Goal: Find contact information: Find contact information

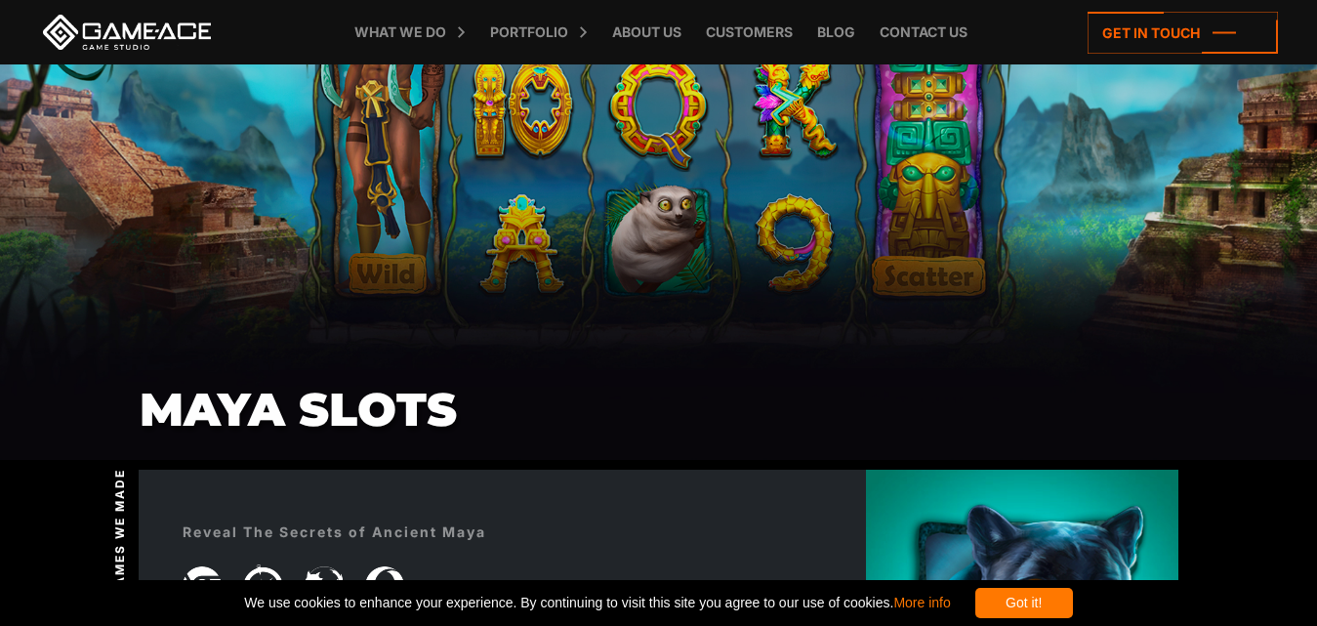
click at [1073, 602] on div "Got it!" at bounding box center [1024, 603] width 98 height 30
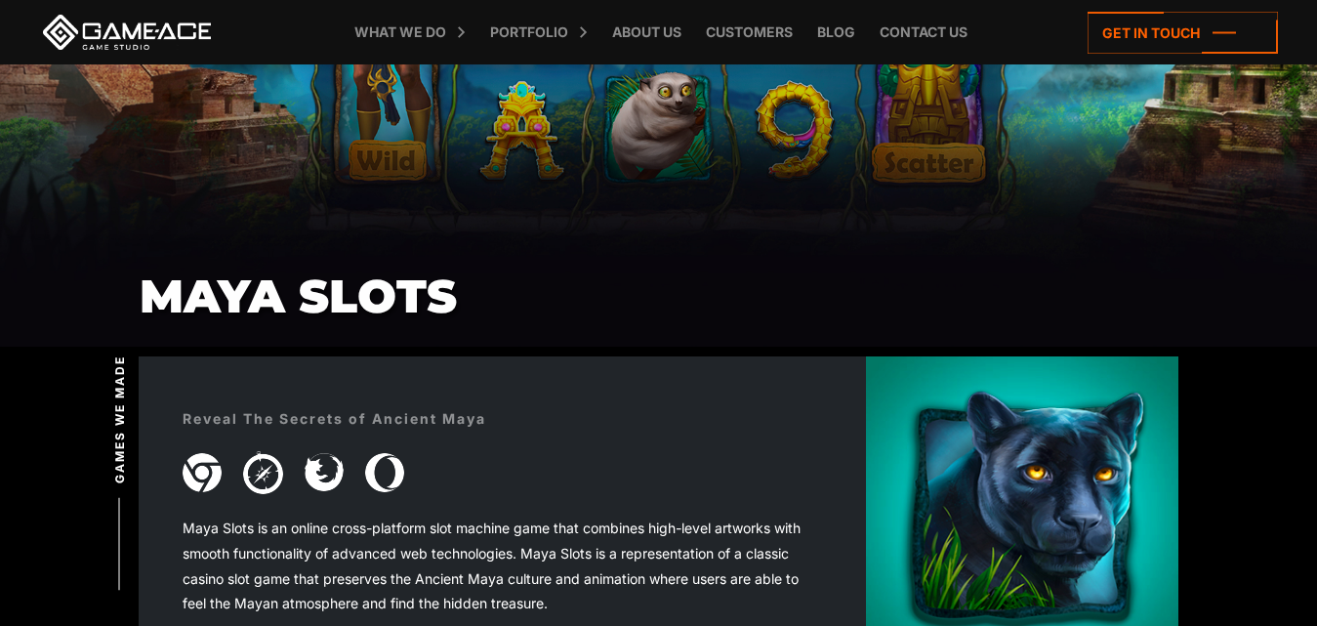
scroll to position [195, 0]
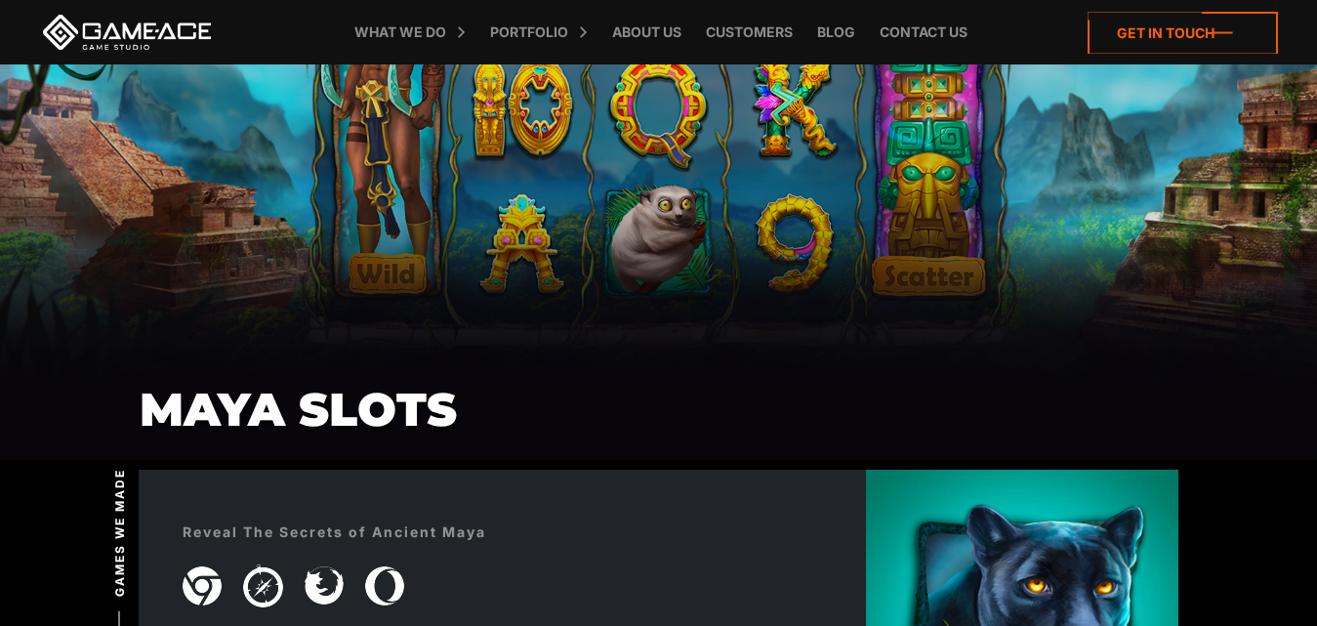
click at [1165, 27] on icon at bounding box center [1182, 33] width 190 height 42
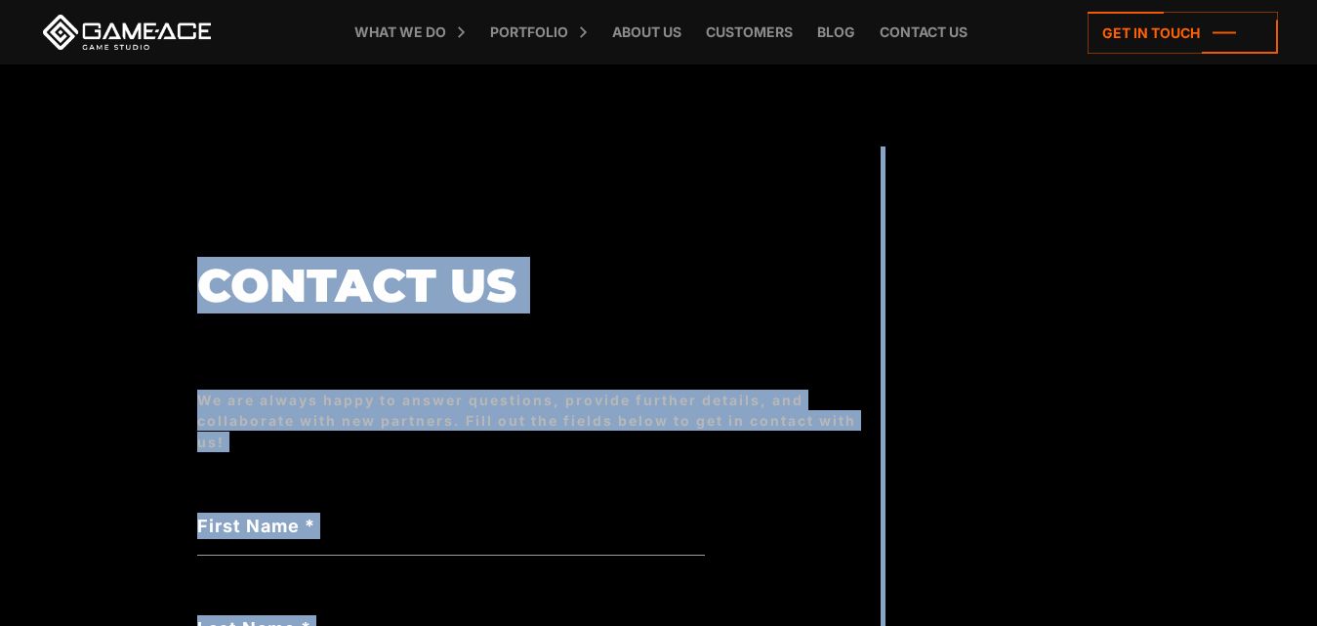
drag, startPoint x: 1079, startPoint y: 115, endPoint x: 238, endPoint y: 195, distance: 845.1
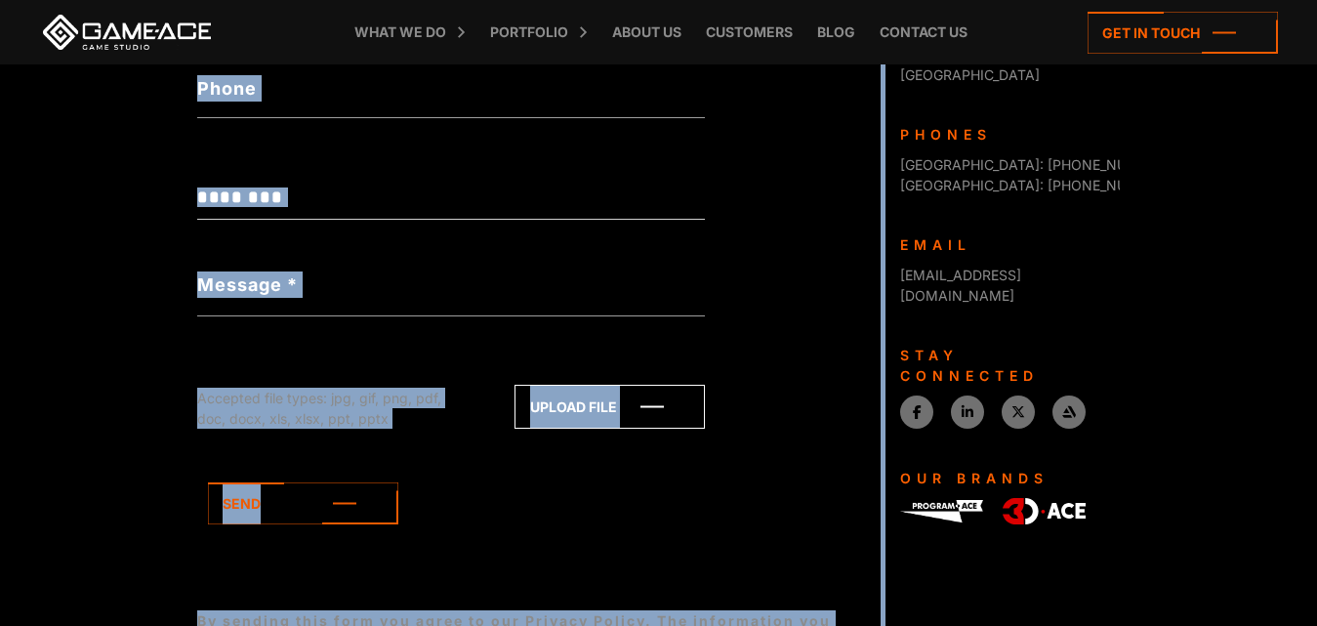
scroll to position [873, 0]
